Goal: Information Seeking & Learning: Learn about a topic

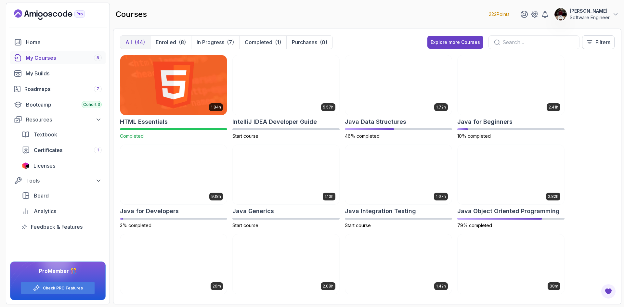
scroll to position [269, 0]
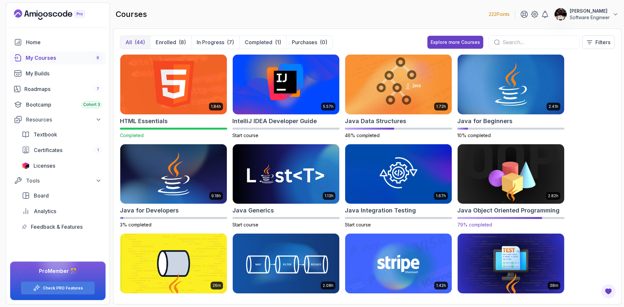
click at [516, 178] on img at bounding box center [511, 174] width 112 height 63
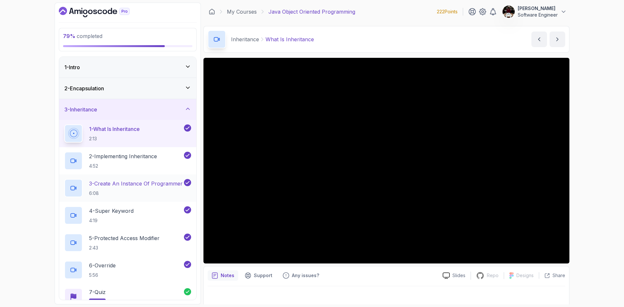
scroll to position [117, 0]
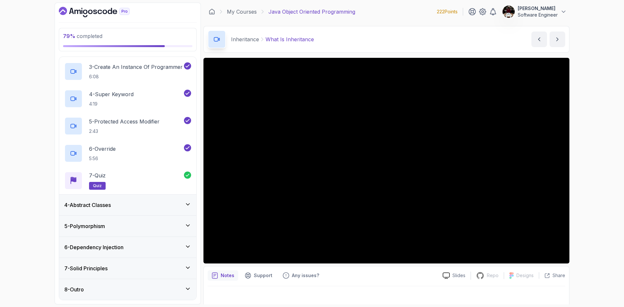
click at [135, 245] on div "6 - Dependency Injection" at bounding box center [127, 248] width 127 height 8
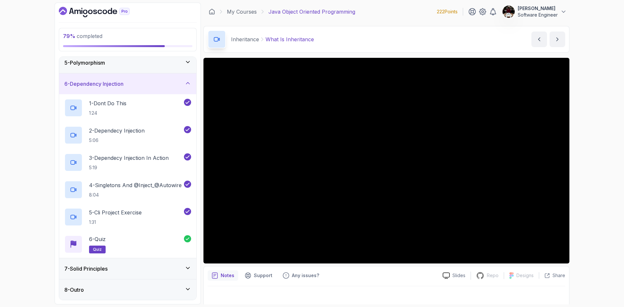
scroll to position [89, 0]
click at [164, 272] on div "7 - Solid Principles" at bounding box center [127, 269] width 127 height 8
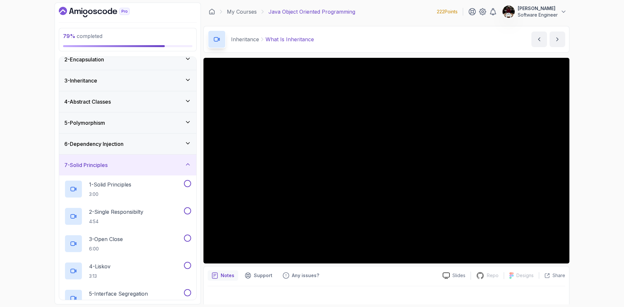
scroll to position [0, 0]
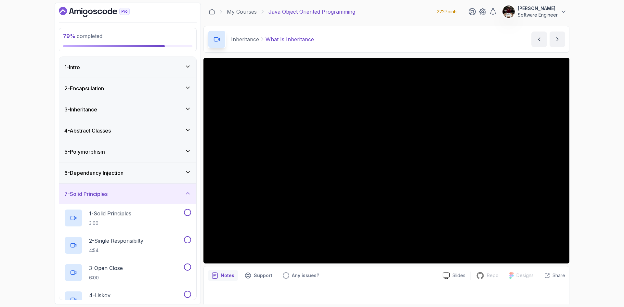
click at [147, 178] on div "6 - Dependency Injection" at bounding box center [127, 173] width 137 height 21
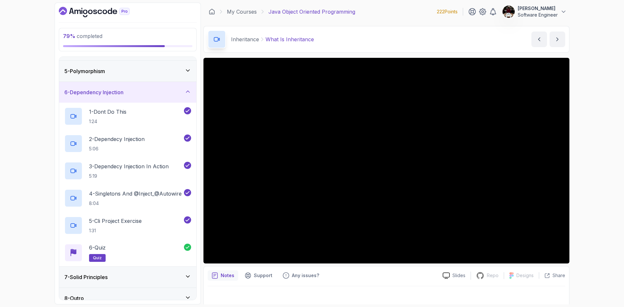
scroll to position [89, 0]
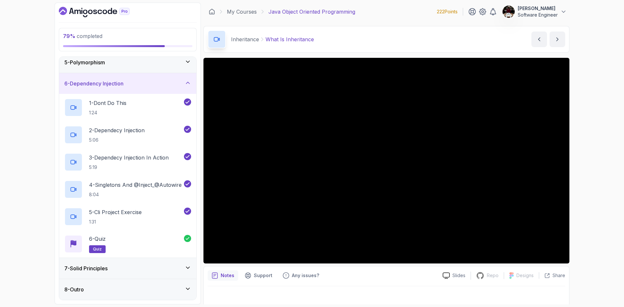
click at [153, 269] on div "7 - Solid Principles" at bounding box center [127, 269] width 127 height 8
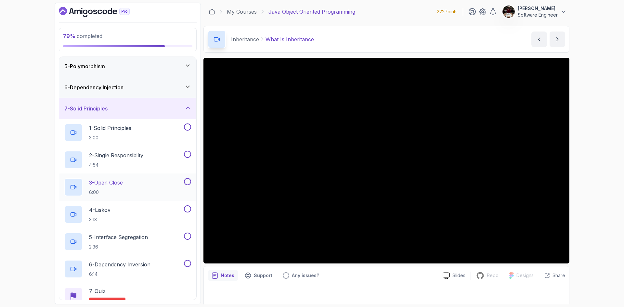
scroll to position [117, 0]
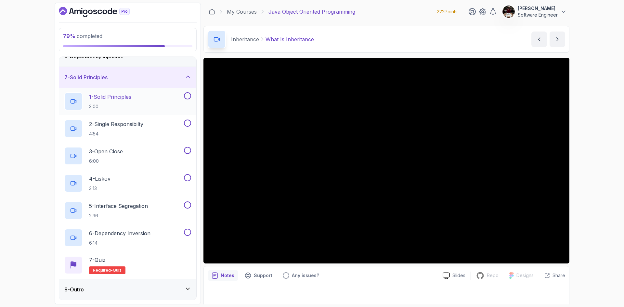
click at [158, 95] on div "1 - Solid Principles 3:00" at bounding box center [123, 101] width 118 height 18
